Goal: Task Accomplishment & Management: Manage account settings

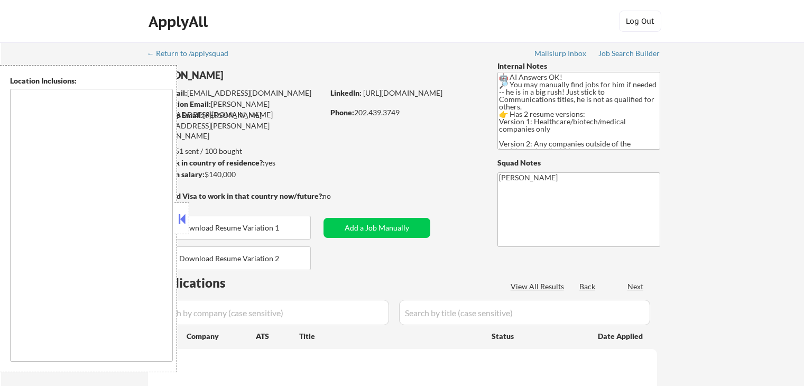
type textarea "[GEOGRAPHIC_DATA], [GEOGRAPHIC_DATA] [GEOGRAPHIC_DATA], [GEOGRAPHIC_DATA] [GEOG…"
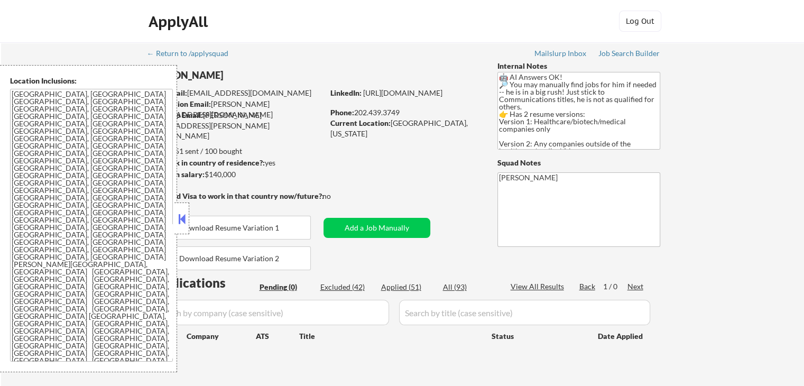
drag, startPoint x: 715, startPoint y: 172, endPoint x: 706, endPoint y: 176, distance: 10.4
click at [717, 171] on div "← Return to /applysquad Mailslurp Inbox Job Search Builder [PERSON_NAME] User E…" at bounding box center [402, 218] width 803 height 353
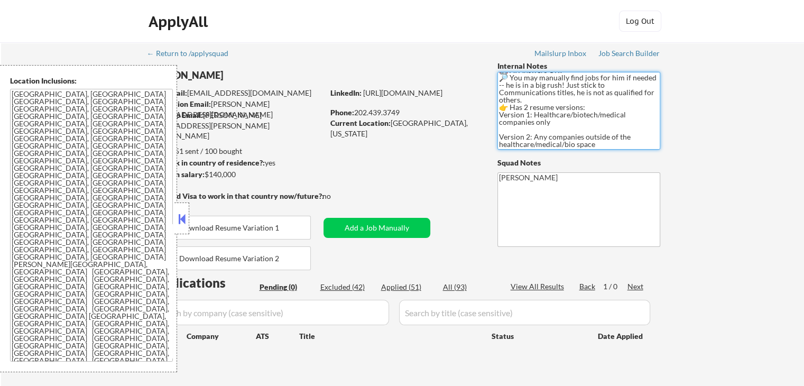
drag, startPoint x: 562, startPoint y: 135, endPoint x: 507, endPoint y: 96, distance: 67.8
click at [507, 96] on textarea "🤖 AI Answers OK! 🔎 You may manually find jobs for him if needed -- he is in a b…" at bounding box center [579, 111] width 163 height 78
drag, startPoint x: 757, startPoint y: 276, endPoint x: 621, endPoint y: 383, distance: 172.8
click at [757, 275] on div "← Return to /applysquad Mailslurp Inbox Job Search Builder [PERSON_NAME] User E…" at bounding box center [402, 218] width 803 height 353
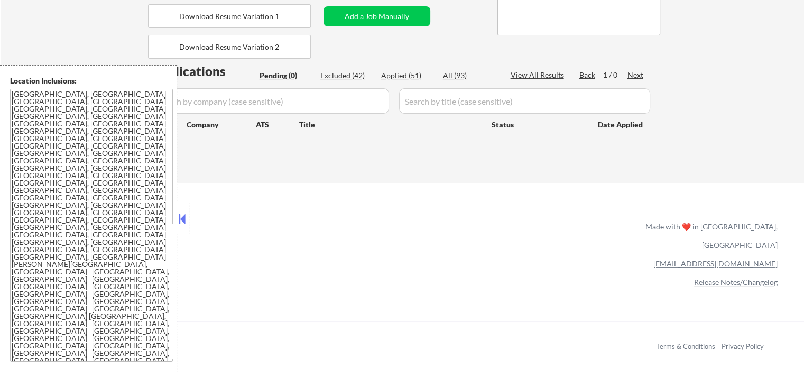
click at [179, 218] on button at bounding box center [182, 219] width 12 height 16
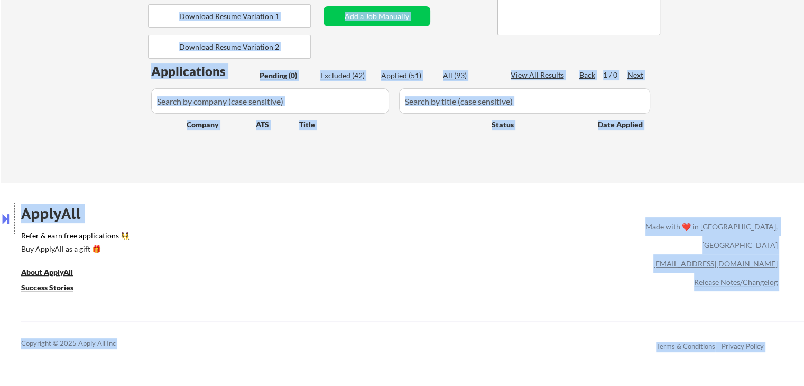
drag, startPoint x: 155, startPoint y: 132, endPoint x: 687, endPoint y: 116, distance: 531.2
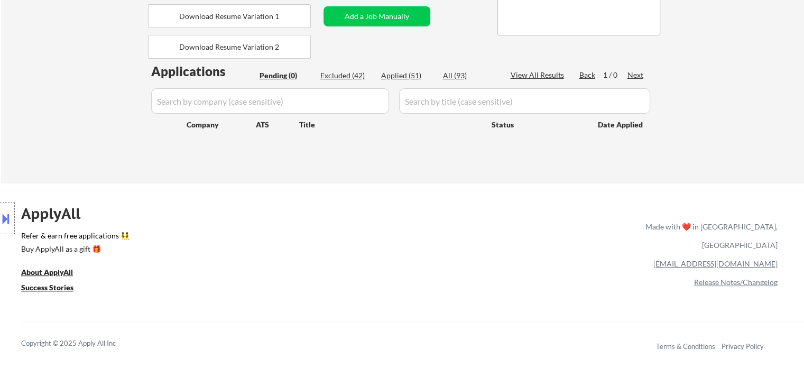
click at [674, 136] on div "← Return to /applysquad Mailslurp Inbox Job Search Builder [PERSON_NAME] User E…" at bounding box center [402, 7] width 803 height 353
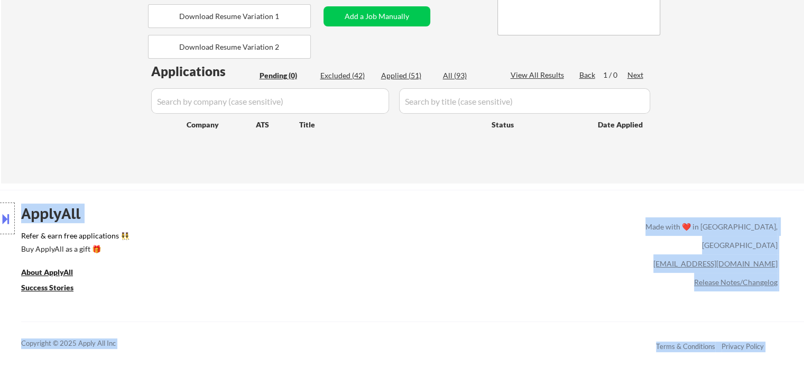
drag, startPoint x: 642, startPoint y: 126, endPoint x: 127, endPoint y: 121, distance: 514.6
click at [103, 124] on div "Location Inclusions: [GEOGRAPHIC_DATA], [GEOGRAPHIC_DATA] [GEOGRAPHIC_DATA], [G…" at bounding box center [94, 218] width 189 height 307
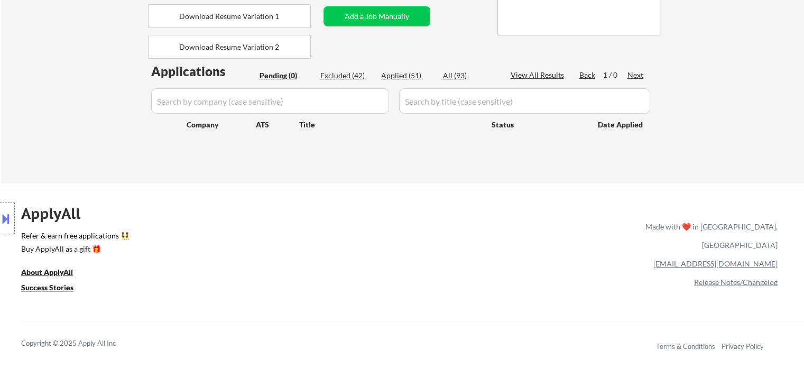
click at [228, 98] on input "input" at bounding box center [270, 100] width 238 height 25
drag, startPoint x: 86, startPoint y: 114, endPoint x: 91, endPoint y: 117, distance: 5.7
click at [87, 116] on div "Location Inclusions: [GEOGRAPHIC_DATA], [GEOGRAPHIC_DATA] [GEOGRAPHIC_DATA], [G…" at bounding box center [94, 218] width 189 height 307
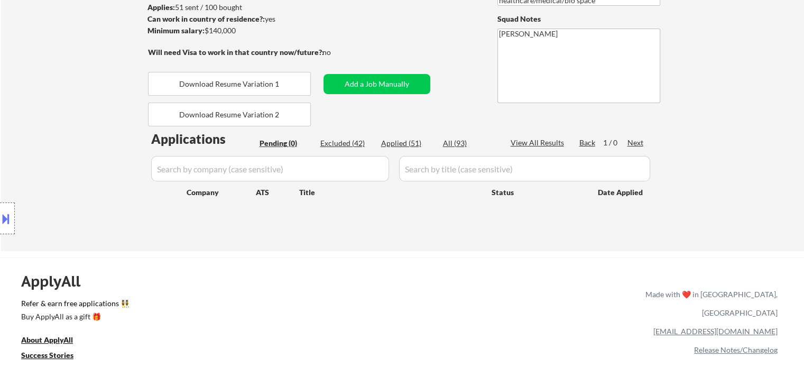
scroll to position [106, 0]
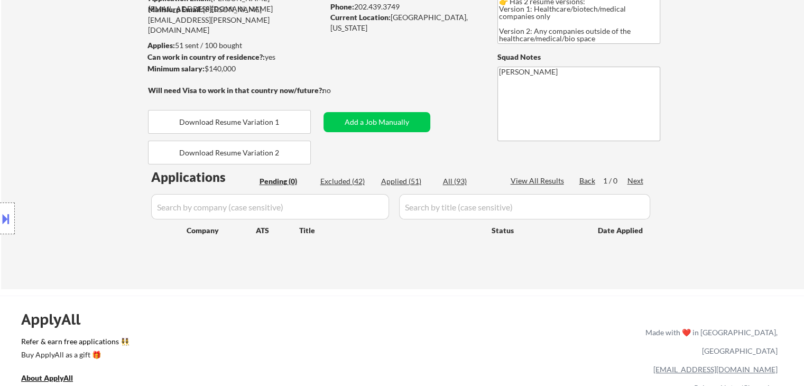
click at [91, 117] on div "Location Inclusions: [GEOGRAPHIC_DATA], [GEOGRAPHIC_DATA] [GEOGRAPHIC_DATA], [G…" at bounding box center [94, 218] width 189 height 307
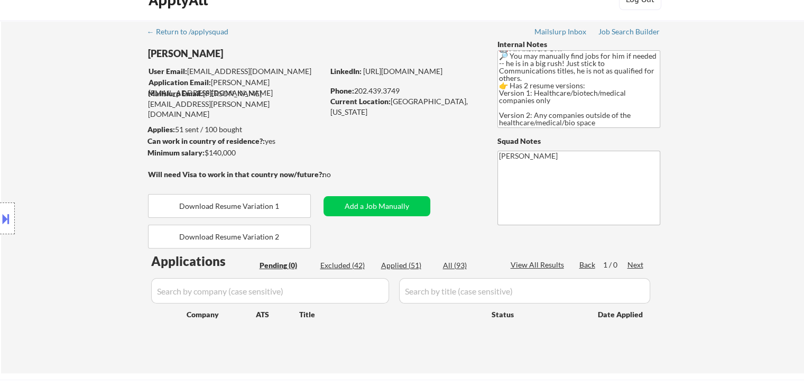
scroll to position [14, 0]
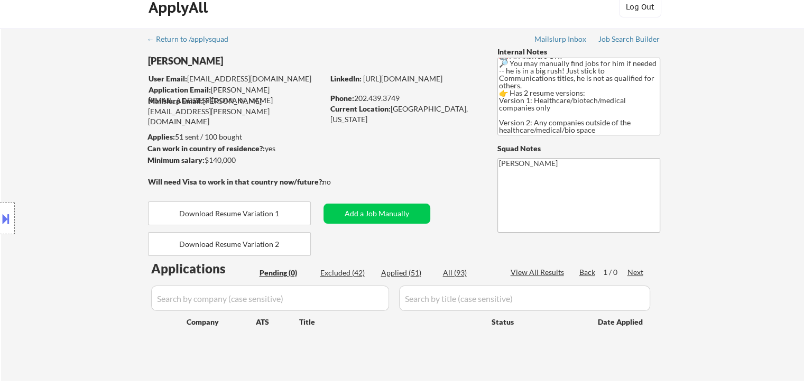
click at [19, 84] on div "Location Inclusions: [GEOGRAPHIC_DATA], [GEOGRAPHIC_DATA] [GEOGRAPHIC_DATA], [G…" at bounding box center [94, 218] width 189 height 307
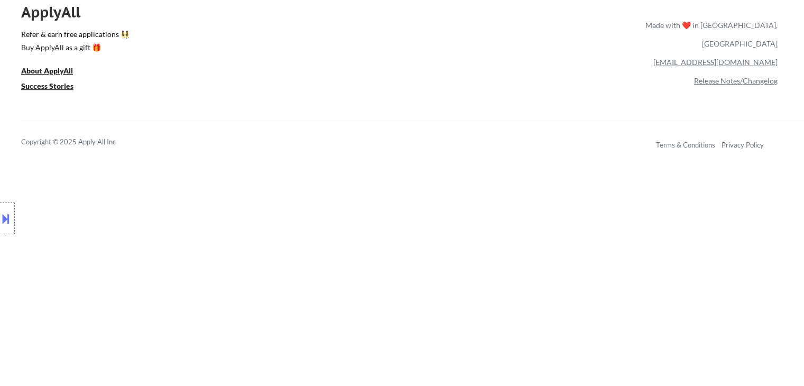
scroll to position [437, 0]
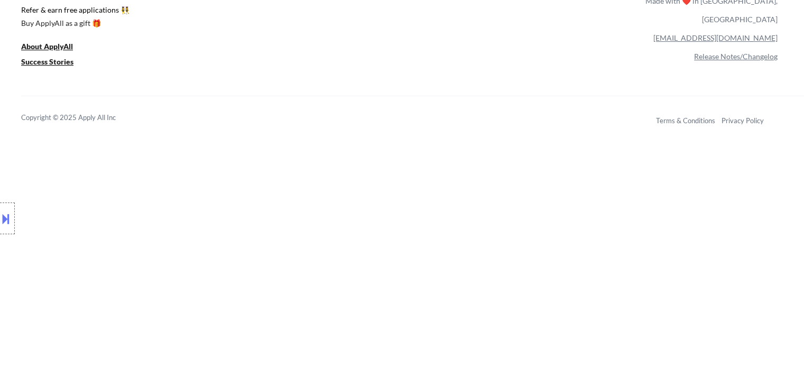
drag, startPoint x: 146, startPoint y: 129, endPoint x: 49, endPoint y: 120, distance: 97.8
click at [49, 120] on div "Location Inclusions: [GEOGRAPHIC_DATA], [GEOGRAPHIC_DATA] [GEOGRAPHIC_DATA], [G…" at bounding box center [94, 218] width 189 height 307
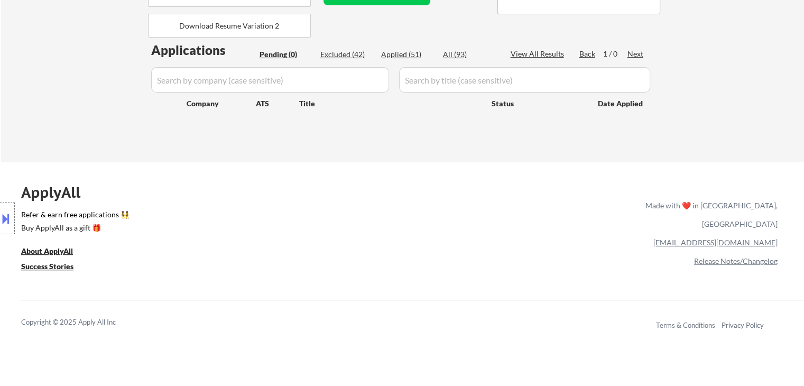
scroll to position [14, 0]
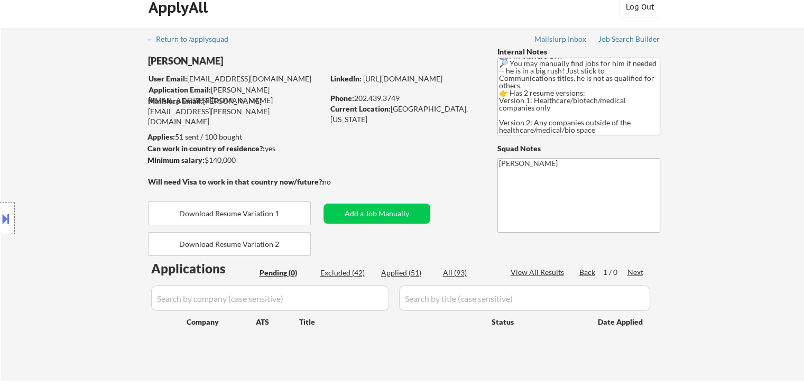
drag, startPoint x: 785, startPoint y: 207, endPoint x: 596, endPoint y: 275, distance: 201.3
click at [781, 207] on div "← Return to /applysquad Mailslurp Inbox Job Search Builder [PERSON_NAME] User E…" at bounding box center [402, 204] width 803 height 353
click at [732, 102] on div "← Return to /applysquad Mailslurp Inbox Job Search Builder [PERSON_NAME] User E…" at bounding box center [402, 204] width 803 height 353
